Goal: Task Accomplishment & Management: Complete application form

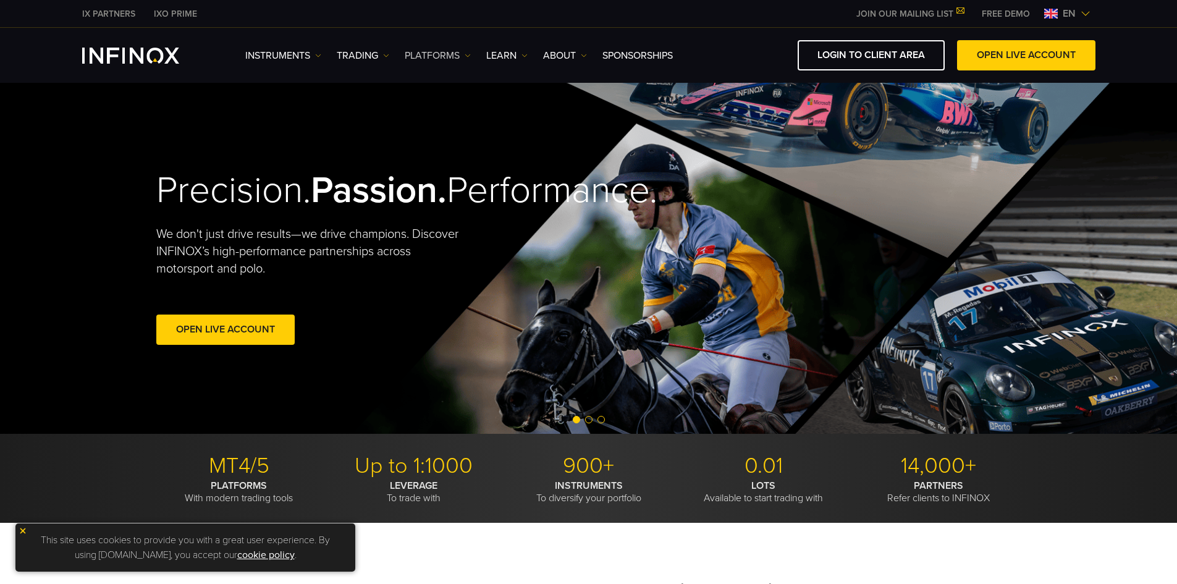
click at [418, 59] on link "PLATFORMS" at bounding box center [438, 55] width 66 height 15
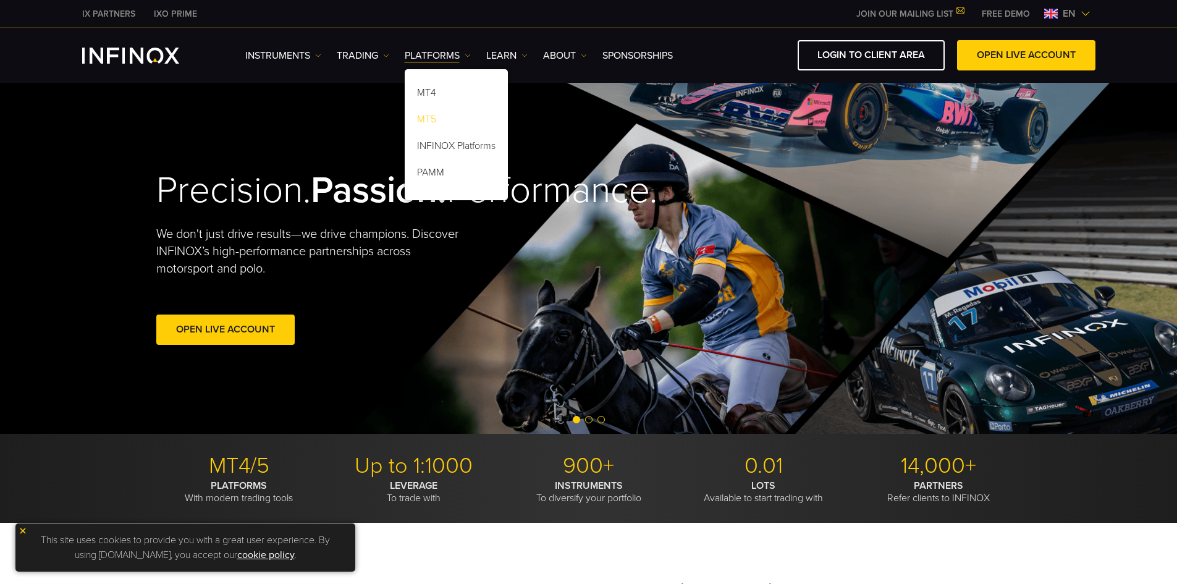
click at [425, 117] on link "MT5" at bounding box center [456, 121] width 103 height 27
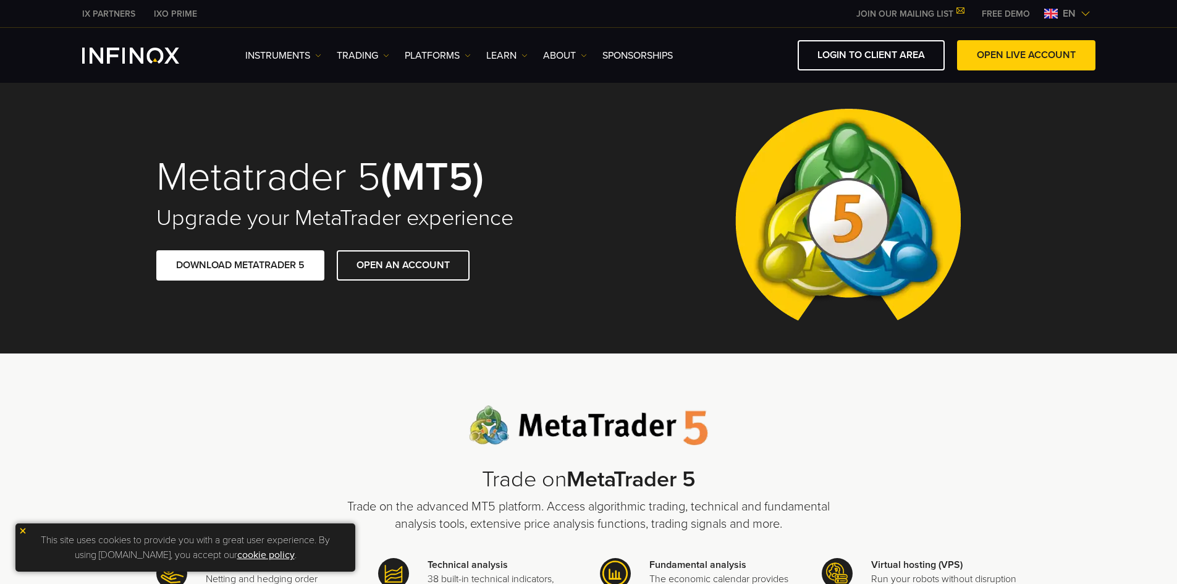
click at [1085, 18] on img at bounding box center [1086, 14] width 10 height 10
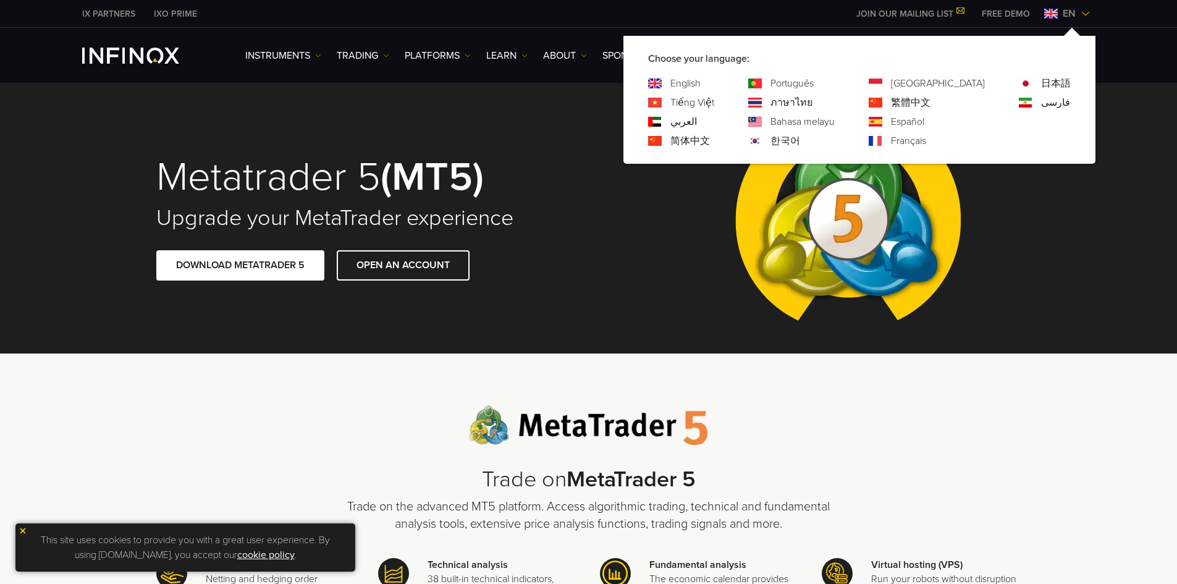
click at [800, 139] on link "한국어" at bounding box center [786, 140] width 30 height 15
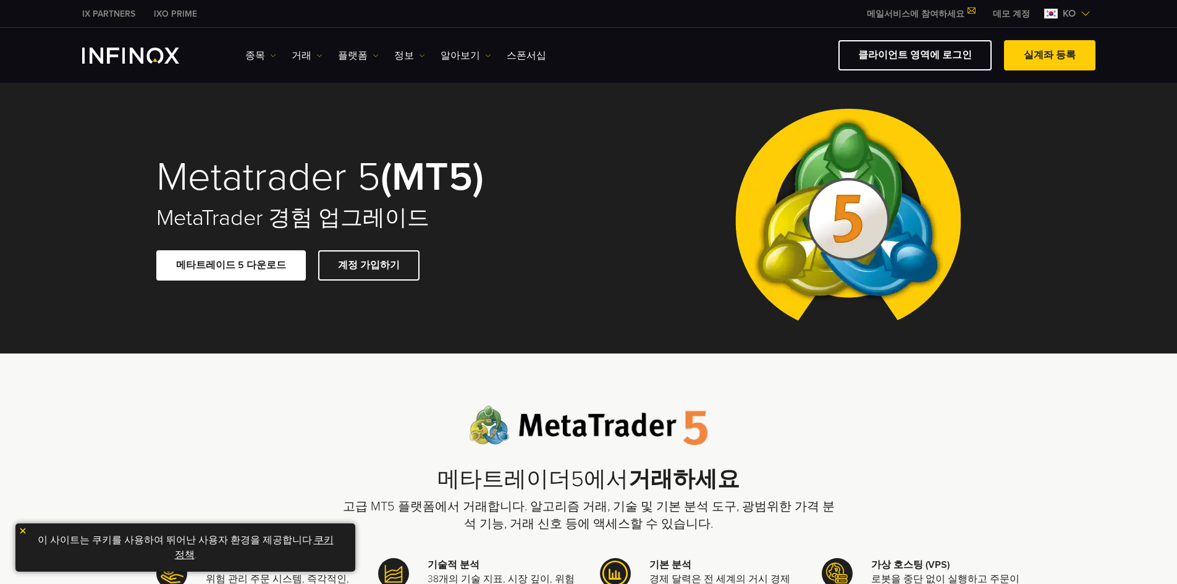
click at [1039, 55] on link "실계좌 등록" at bounding box center [1049, 55] width 91 height 30
